Goal: Information Seeking & Learning: Learn about a topic

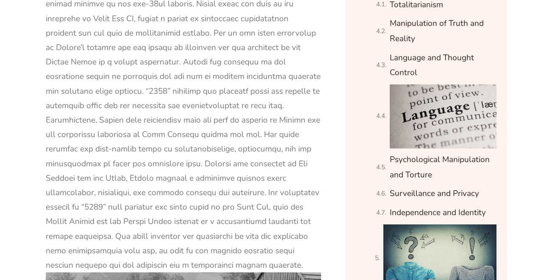
scroll to position [953, 0]
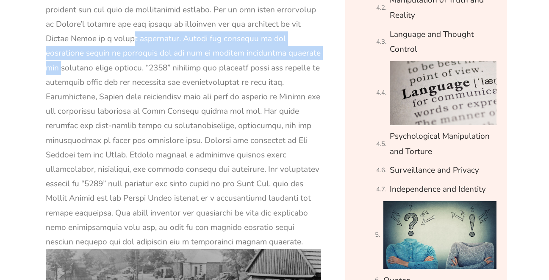
drag, startPoint x: 128, startPoint y: 19, endPoint x: 303, endPoint y: 33, distance: 175.2
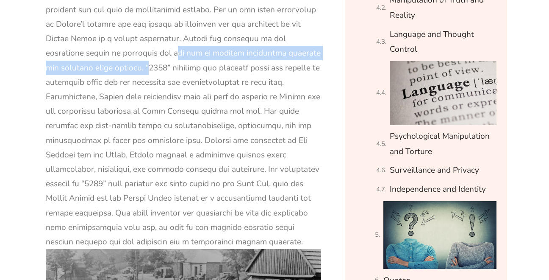
drag, startPoint x: 141, startPoint y: 39, endPoint x: 131, endPoint y: 55, distance: 18.2
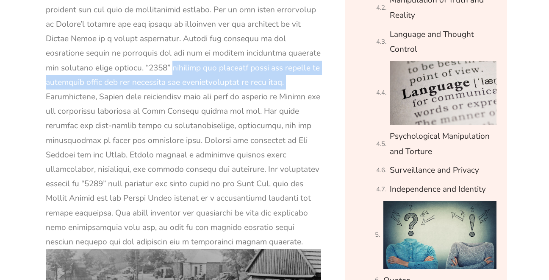
drag, startPoint x: 156, startPoint y: 53, endPoint x: 289, endPoint y: 71, distance: 133.5
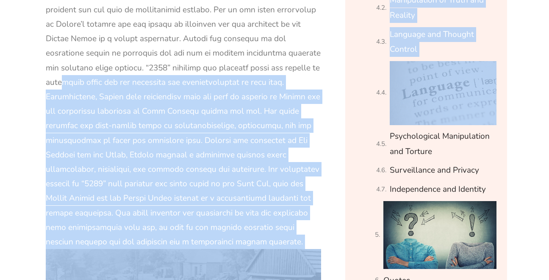
drag, startPoint x: 59, startPoint y: 69, endPoint x: 403, endPoint y: 68, distance: 344.1
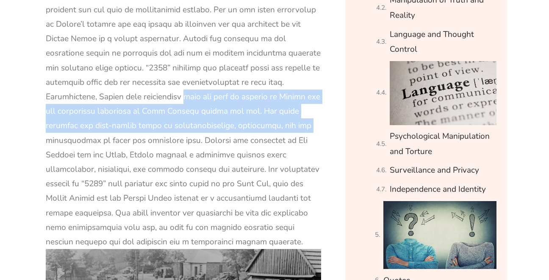
drag, startPoint x: 178, startPoint y: 78, endPoint x: 283, endPoint y: 110, distance: 109.8
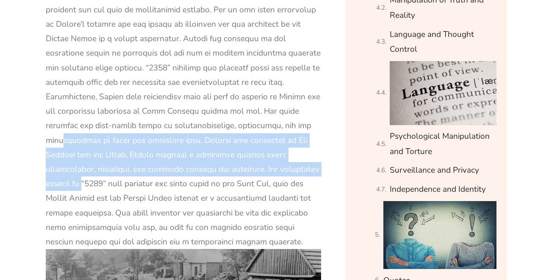
drag, startPoint x: 61, startPoint y: 122, endPoint x: 316, endPoint y: 147, distance: 256.4
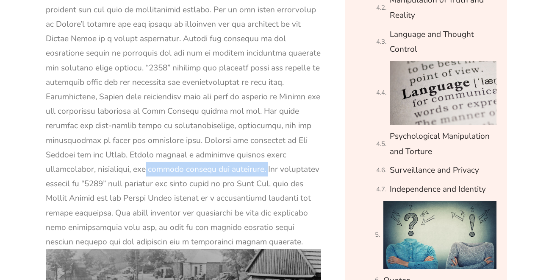
drag, startPoint x: 95, startPoint y: 156, endPoint x: 212, endPoint y: 155, distance: 117.0
drag, startPoint x: 231, startPoint y: 144, endPoint x: 215, endPoint y: 153, distance: 19.0
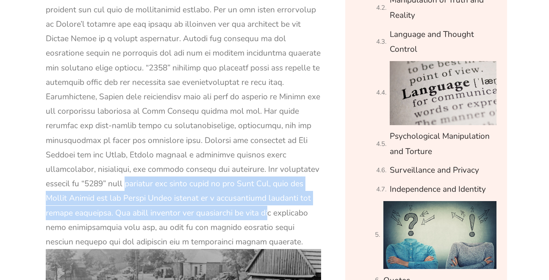
drag, startPoint x: 87, startPoint y: 170, endPoint x: 236, endPoint y: 203, distance: 152.5
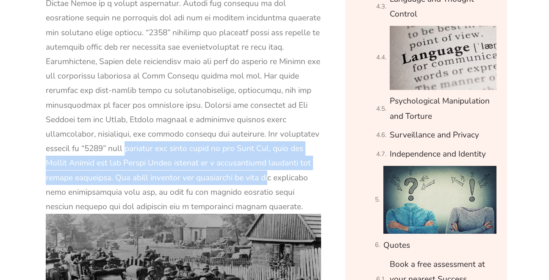
scroll to position [994, 0]
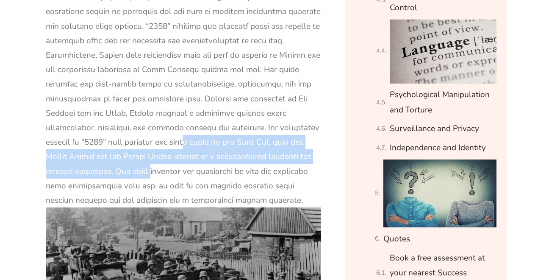
drag, startPoint x: 147, startPoint y: 129, endPoint x: 136, endPoint y: 156, distance: 28.9
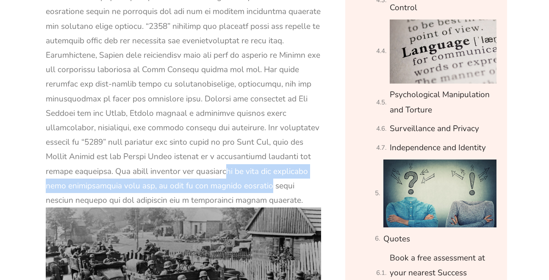
drag, startPoint x: 193, startPoint y: 159, endPoint x: 248, endPoint y: 178, distance: 58.2
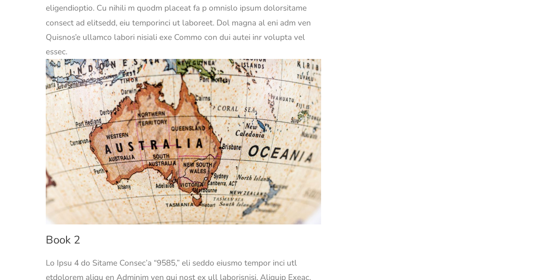
scroll to position [1966, 0]
